Goal: Check status: Check status

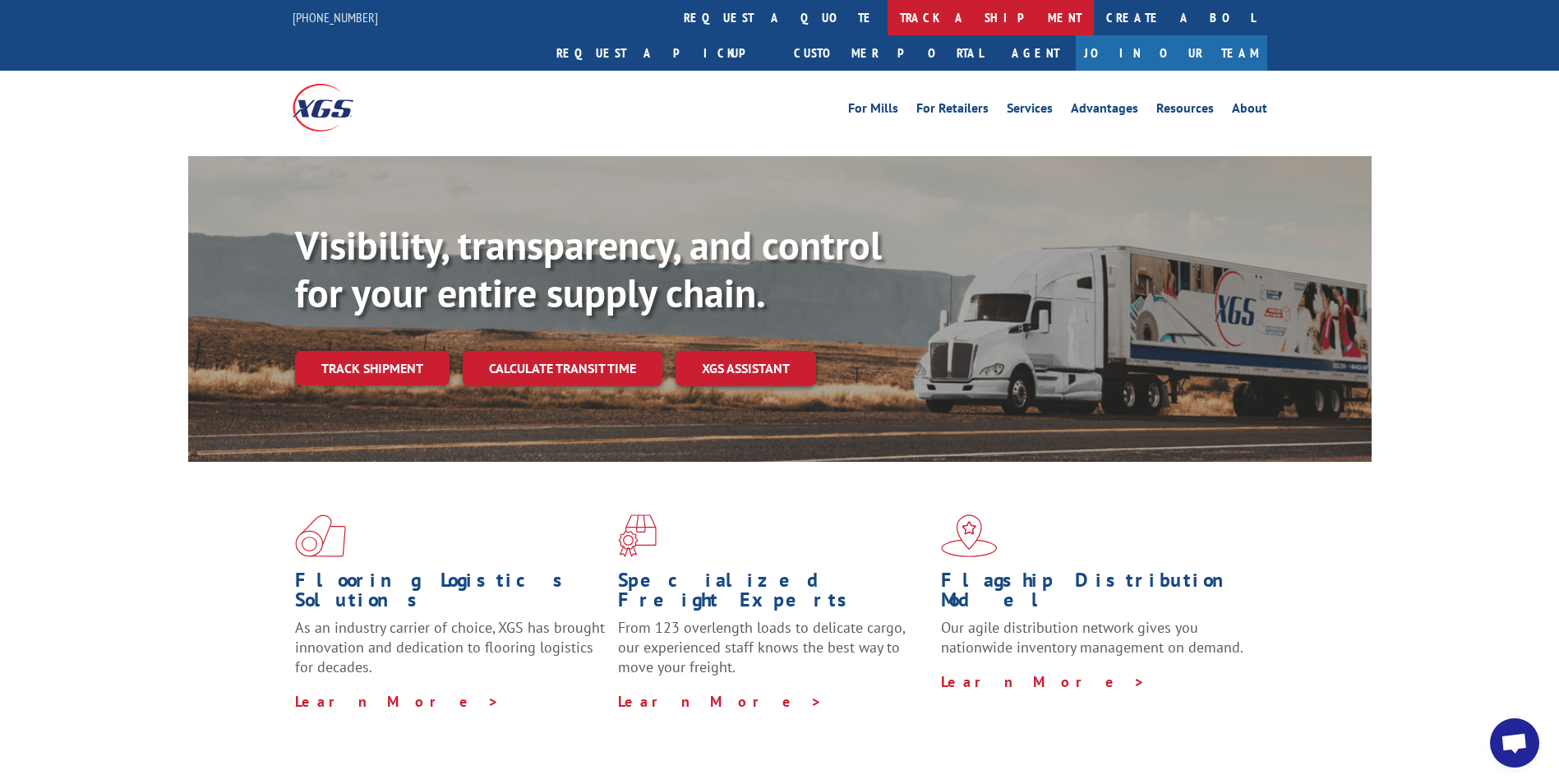
click at [888, 13] on link "track a shipment" at bounding box center [991, 17] width 207 height 35
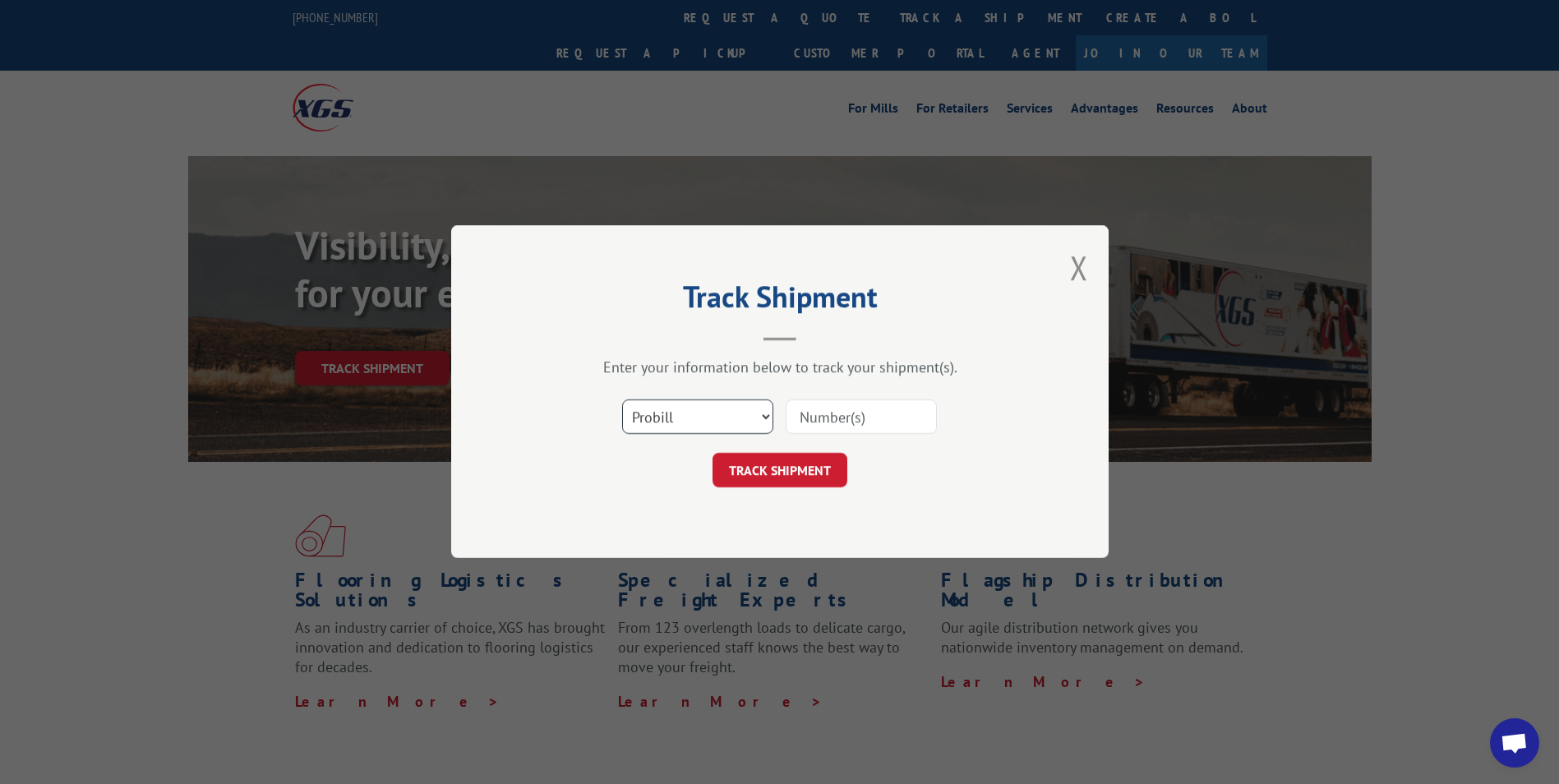
click at [767, 416] on select "Select category... Probill BOL PO" at bounding box center [698, 417] width 151 height 34
select select "bol"
click at [622, 400] on select "Select category... Probill BOL PO" at bounding box center [698, 417] width 151 height 34
click at [900, 418] on input at bounding box center [861, 417] width 151 height 34
type input "0910522"
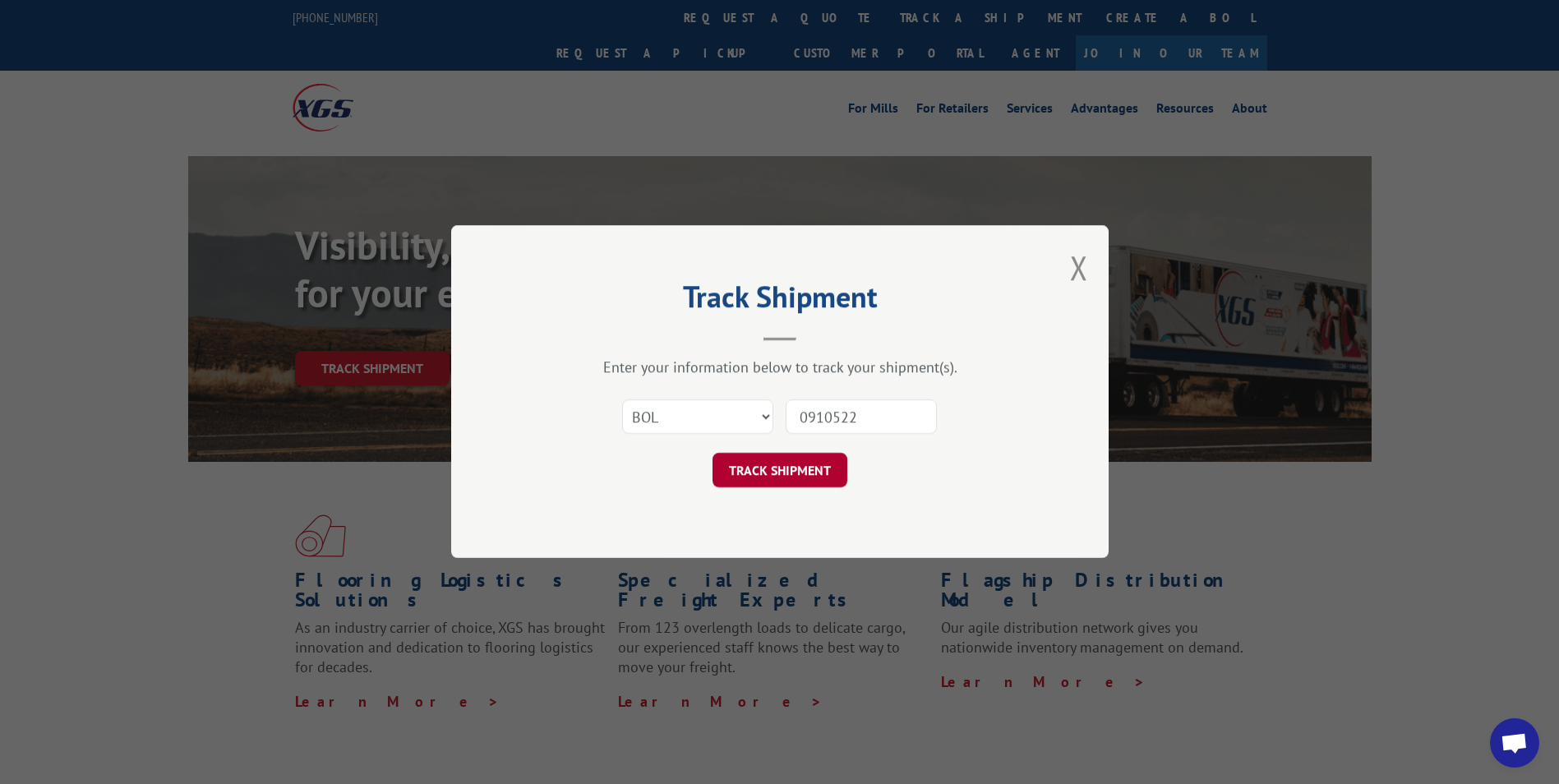
click at [800, 464] on button "TRACK SHIPMENT" at bounding box center [780, 471] width 135 height 34
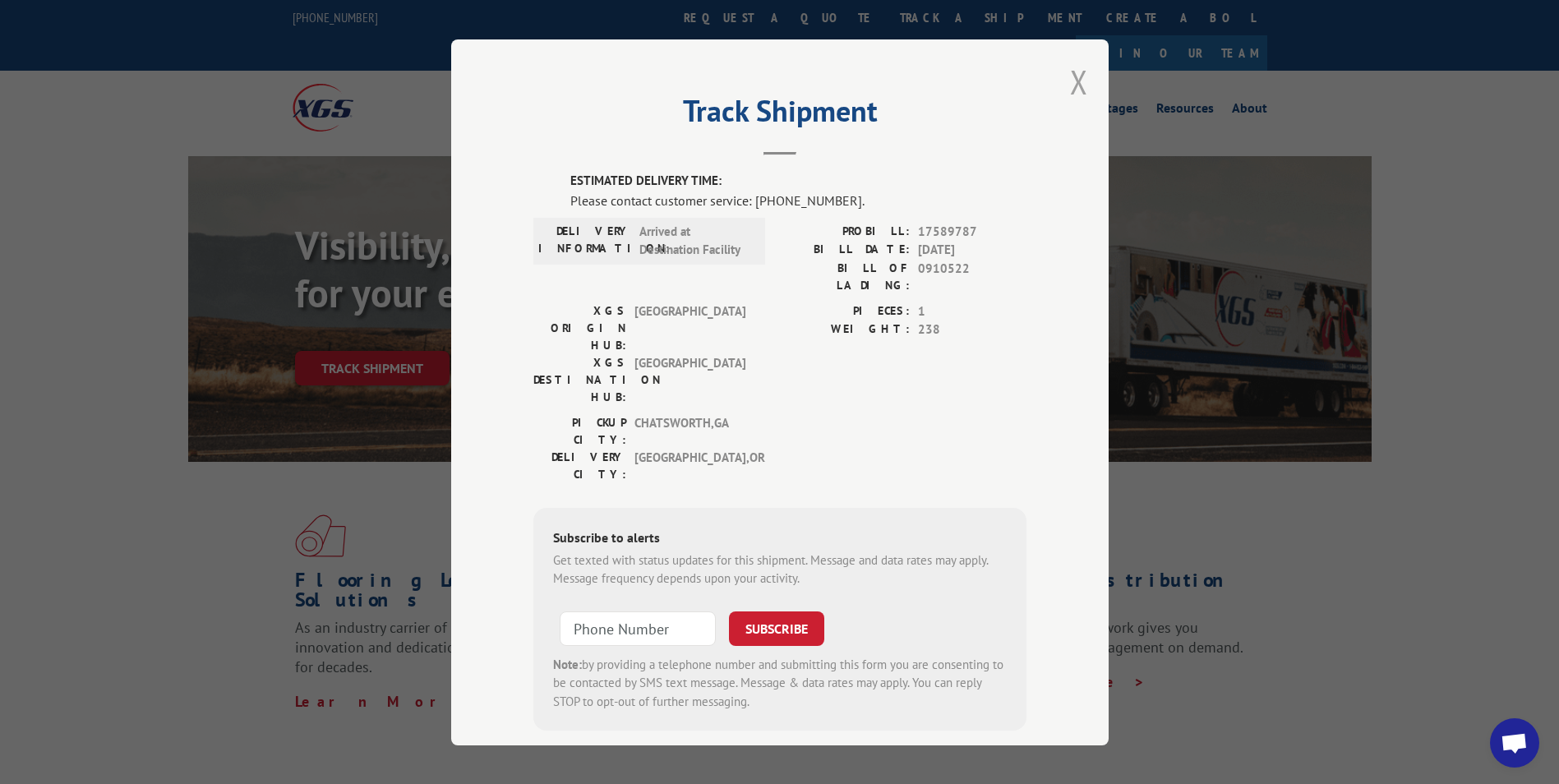
click at [1070, 76] on button "Close modal" at bounding box center [1079, 81] width 18 height 43
